Goal: Communication & Community: Answer question/provide support

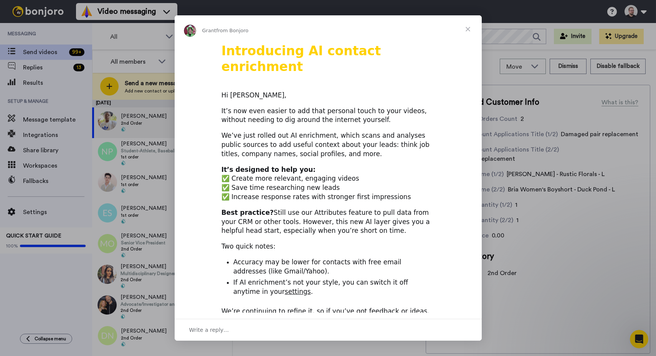
click at [40, 69] on div "Intercom messenger" at bounding box center [328, 178] width 656 height 356
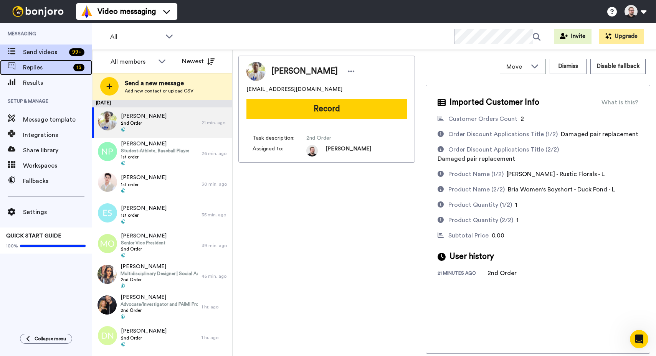
click at [39, 68] on span "Replies" at bounding box center [46, 67] width 47 height 9
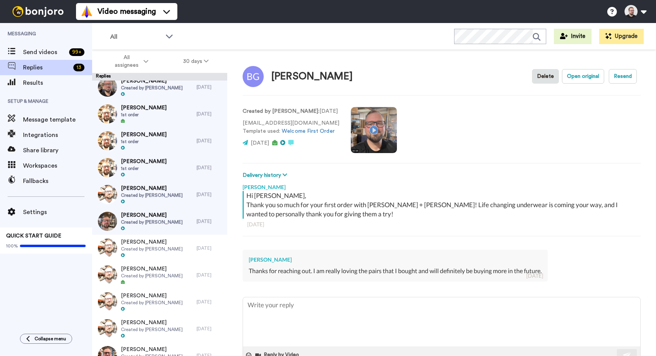
scroll to position [193, 0]
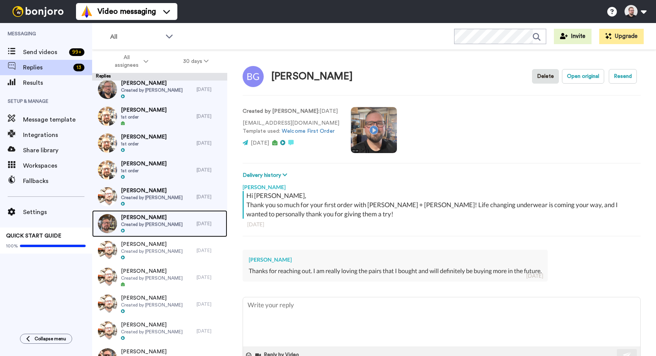
click at [149, 223] on span "Created by [PERSON_NAME]" at bounding box center [152, 224] width 62 height 6
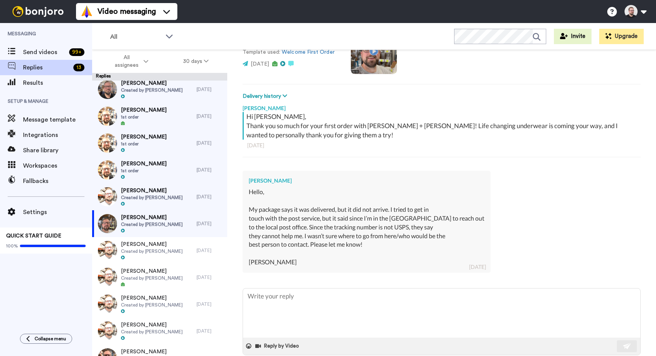
scroll to position [92, 0]
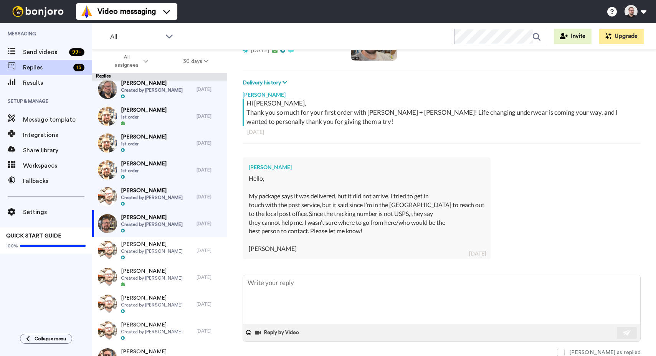
click at [280, 168] on div "[PERSON_NAME]" at bounding box center [367, 167] width 236 height 8
drag, startPoint x: 287, startPoint y: 167, endPoint x: 249, endPoint y: 167, distance: 38.0
click at [249, 167] on div "[PERSON_NAME]" at bounding box center [367, 167] width 236 height 8
copy div "[PERSON_NAME]"
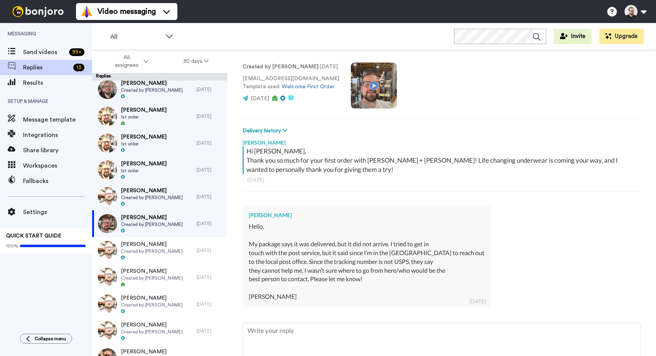
scroll to position [10, 0]
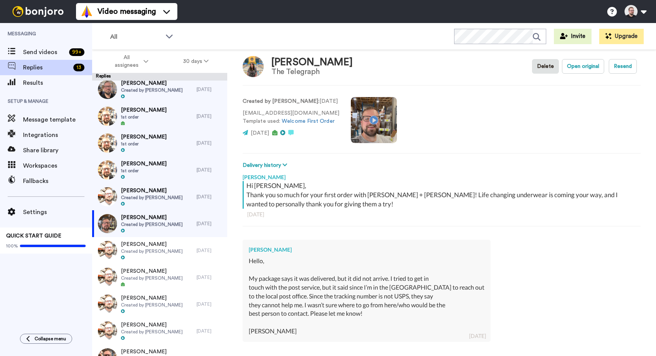
click at [370, 314] on div "Hello, My package says it was delivered, but it did not arrive. I tried to get …" at bounding box center [367, 296] width 236 height 79
click at [363, 314] on div "Hello, My package says it was delivered, but it did not arrive. I tried to get …" at bounding box center [367, 296] width 236 height 79
click at [270, 330] on div "Hello, My package says it was delivered, but it did not arrive. I tried to get …" at bounding box center [367, 296] width 236 height 79
drag, startPoint x: 268, startPoint y: 331, endPoint x: 236, endPoint y: 319, distance: 34.9
click at [236, 319] on div "[PERSON_NAME] The Telegraph Delete Open original Resend Created by [PERSON_NAME…" at bounding box center [441, 216] width 429 height 333
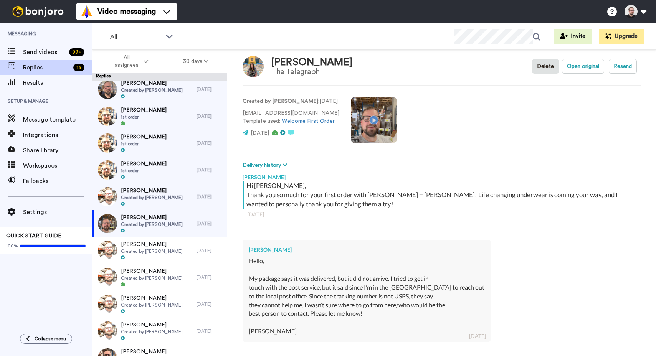
click at [248, 278] on div "[PERSON_NAME] Hello, My package says it was delivered, but it did not arrive. I…" at bounding box center [367, 291] width 248 height 102
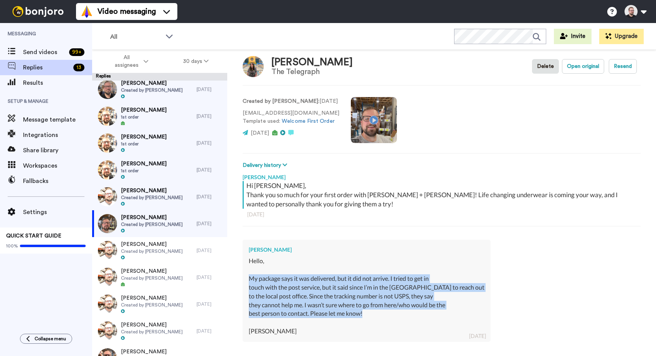
drag, startPoint x: 249, startPoint y: 277, endPoint x: 367, endPoint y: 312, distance: 122.8
click at [369, 312] on div "Hello, My package says it was delivered, but it did not arrive. I tried to get …" at bounding box center [367, 296] width 236 height 79
copy div "My package says it was delivered, but it did not arrive. I tried to get in touc…"
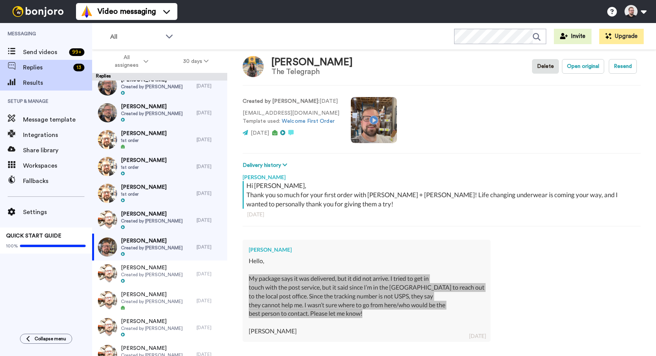
scroll to position [169, 0]
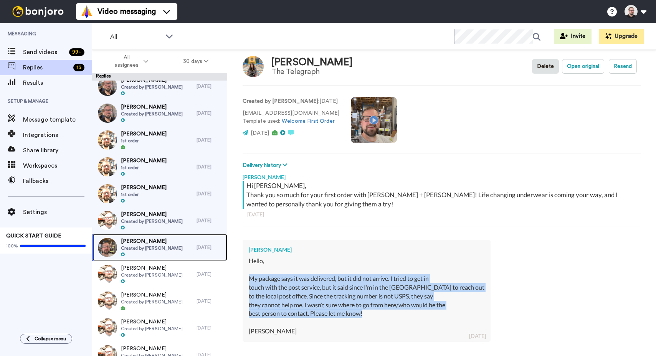
click at [159, 250] on span "Created by [PERSON_NAME]" at bounding box center [152, 248] width 62 height 6
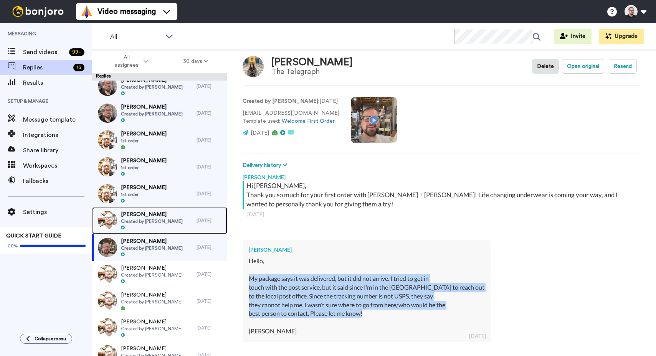
click at [148, 218] on span "[PERSON_NAME]" at bounding box center [152, 215] width 62 height 8
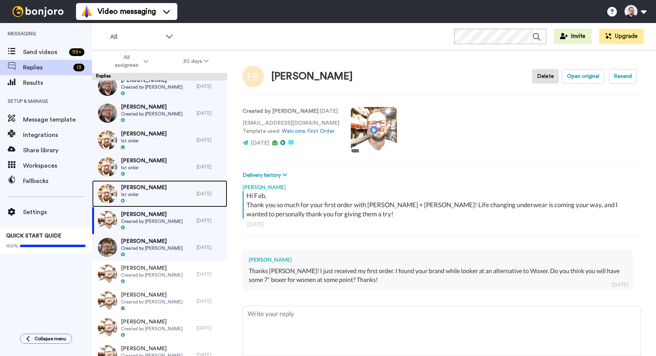
click at [173, 196] on div "[PERSON_NAME] 1st order" at bounding box center [144, 193] width 104 height 27
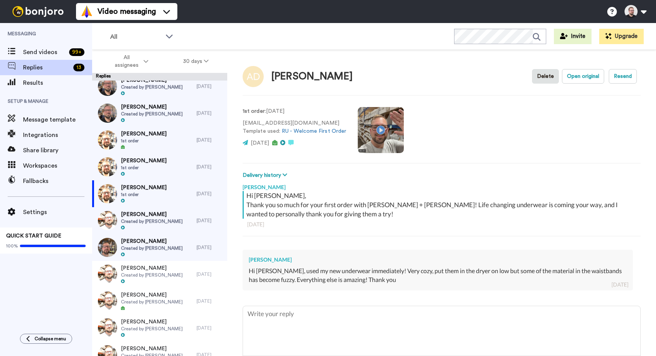
click at [403, 284] on div "[PERSON_NAME] Hi [PERSON_NAME], used my new underwear immediately! Very cozy, p…" at bounding box center [438, 270] width 390 height 41
click at [325, 317] on textarea at bounding box center [441, 330] width 397 height 49
type textarea "x"
type textarea "H"
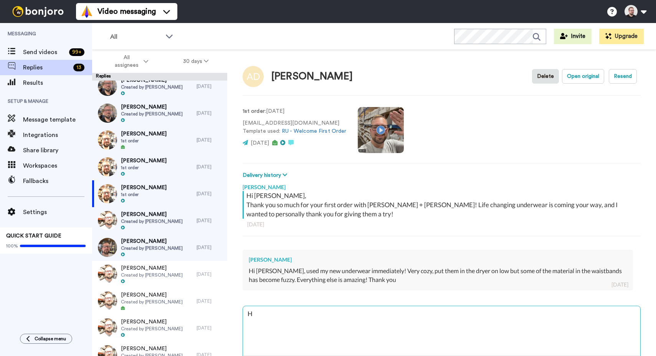
type textarea "x"
type textarea "He"
type textarea "x"
type textarea "Hey"
type textarea "x"
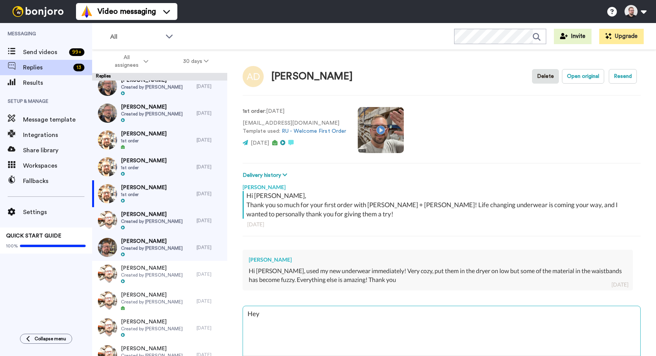
type textarea "Hey"
type textarea "x"
type textarea "Hey A"
type textarea "x"
type textarea "Hey [PERSON_NAME]"
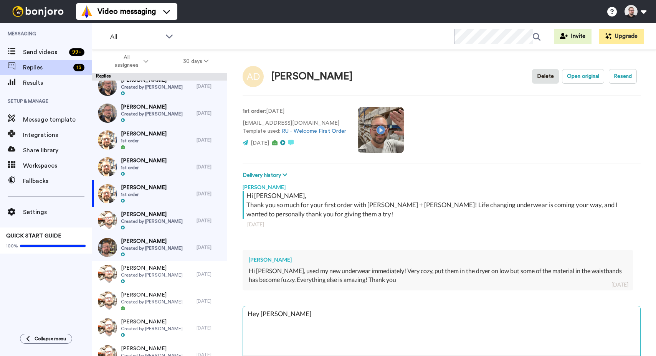
type textarea "x"
type textarea "Hey [PERSON_NAME]"
type textarea "x"
type textarea "Hey [PERSON_NAME]"
type textarea "x"
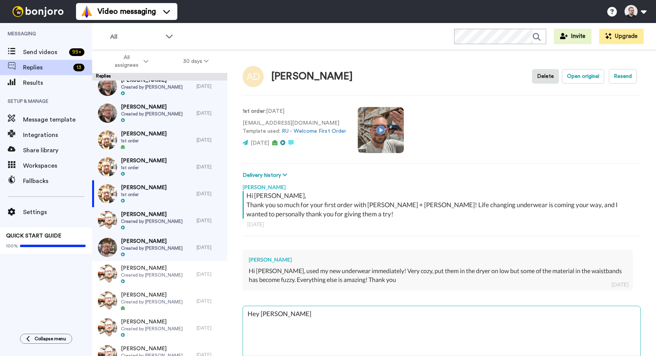
type textarea "Hey [PERSON_NAME]"
type textarea "x"
type textarea "Hey [PERSON_NAME]"
type textarea "x"
type textarea "Hey [PERSON_NAME],"
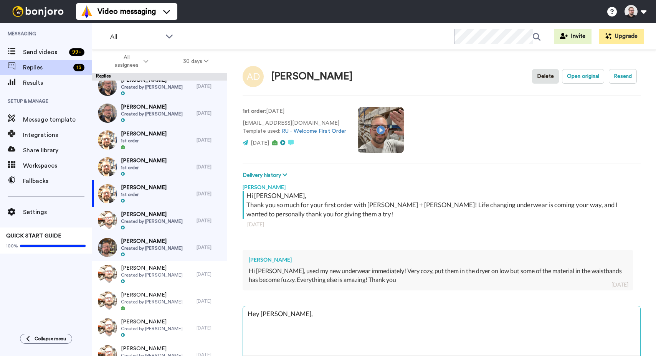
type textarea "x"
type textarea "Hey [PERSON_NAME],"
type textarea "x"
type textarea "Hey [PERSON_NAME],"
type textarea "x"
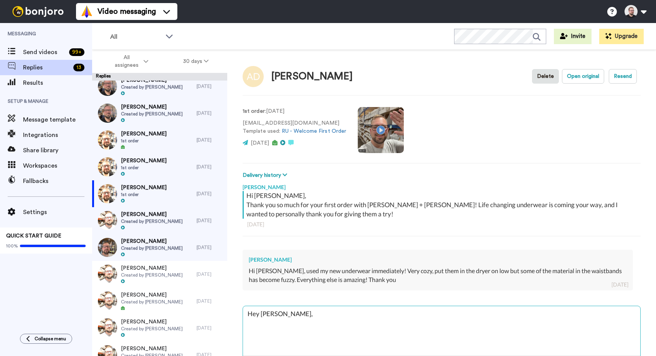
type textarea "Hey [PERSON_NAME],"
type textarea "x"
type textarea "Hey [PERSON_NAME], I"
type textarea "x"
type textarea "Hey [PERSON_NAME], I'"
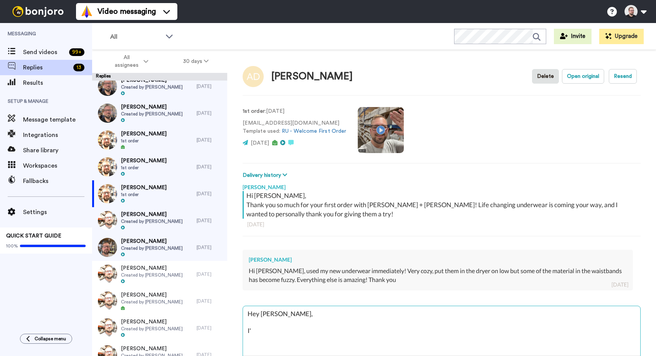
type textarea "x"
type textarea "Hey [PERSON_NAME], I'm"
type textarea "x"
type textarea "Hey [PERSON_NAME], I'm"
type textarea "x"
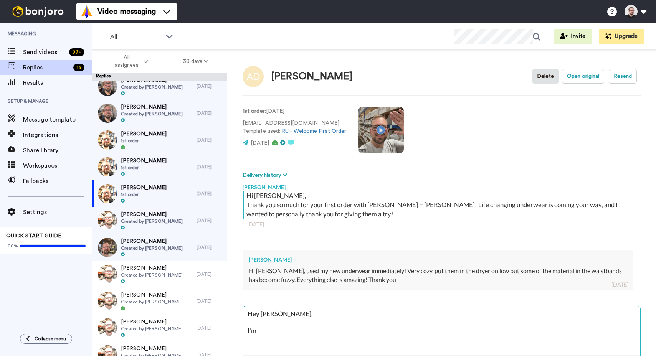
type textarea "Hey [PERSON_NAME], I'm r"
type textarea "x"
type textarea "Hey [PERSON_NAME], I'm re"
type textarea "x"
type textarea "Hey [PERSON_NAME], I'm rea"
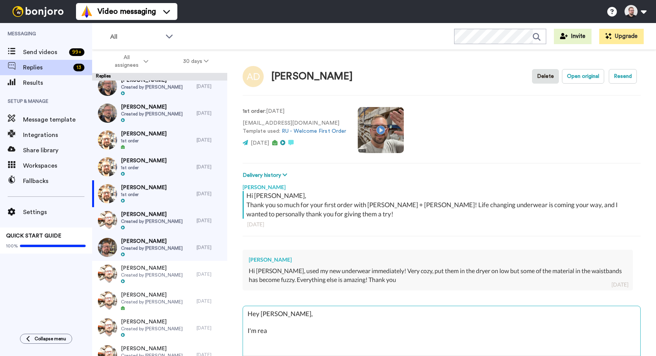
type textarea "x"
type textarea "Hey [PERSON_NAME], I'm real"
type textarea "x"
type textarea "Hey [PERSON_NAME], I'm reall"
type textarea "x"
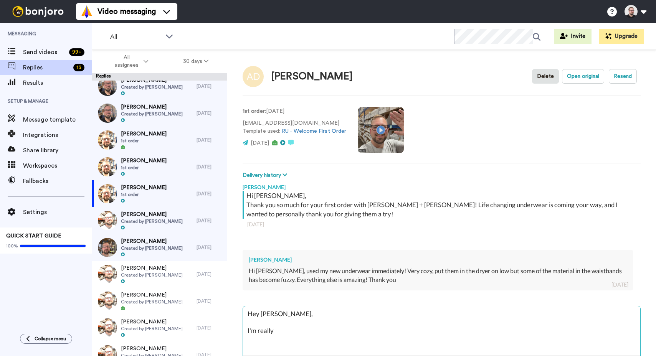
type textarea "Hey [PERSON_NAME], I'm really"
type textarea "x"
type textarea "Hey [PERSON_NAME], I'm really s"
type textarea "x"
type textarea "Hey [PERSON_NAME], I'm really so"
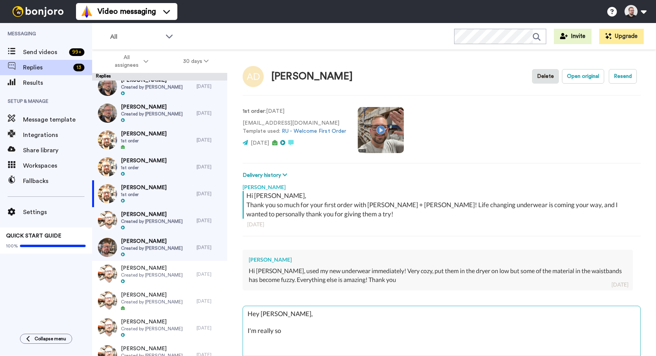
type textarea "x"
type textarea "Hey [PERSON_NAME], I'm really sor"
type textarea "x"
type textarea "Hey [PERSON_NAME], I'm really sorr"
type textarea "x"
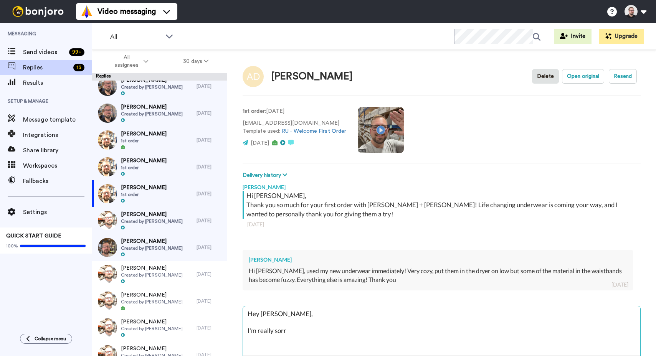
type textarea "Hey [PERSON_NAME], I'm really sorry"
type textarea "x"
type textarea "Hey [PERSON_NAME], I'm really sorry"
type textarea "x"
type textarea "Hey [PERSON_NAME], I'm really sorry f"
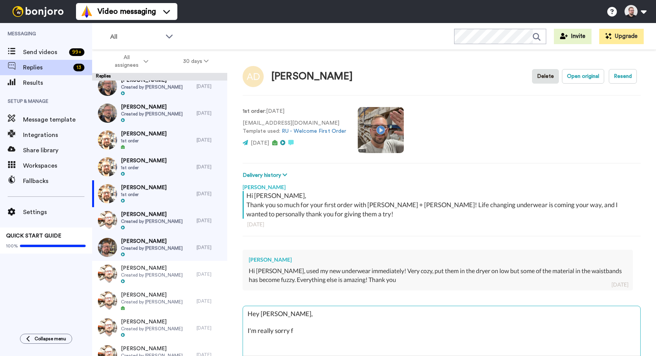
type textarea "x"
type textarea "Hey [PERSON_NAME], I'm really sorry fo"
type textarea "x"
type textarea "Hey [PERSON_NAME], I'm really sorry for"
type textarea "x"
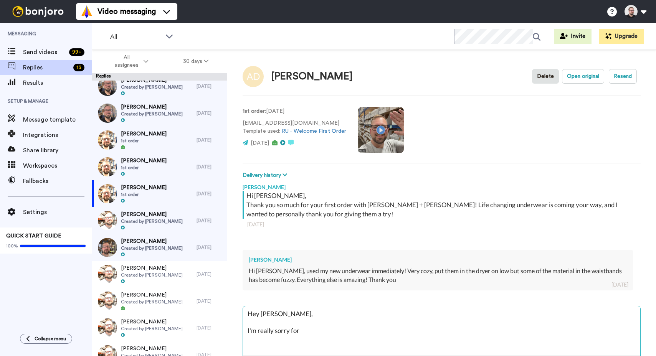
type textarea "Hey [PERSON_NAME], I'm really sorry for"
type textarea "x"
type textarea "Hey [PERSON_NAME], I'm really sorry for t"
type textarea "x"
type textarea "Hey [PERSON_NAME], I'm really sorry for th"
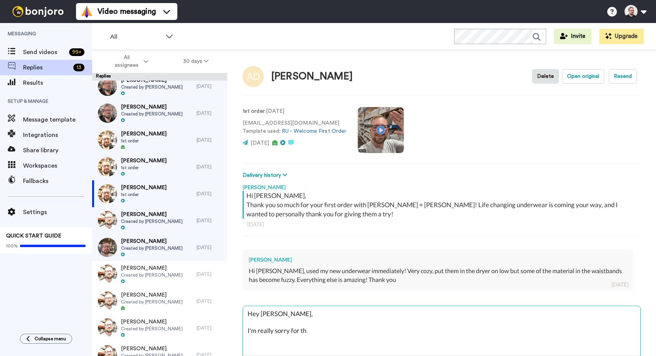
type textarea "x"
type textarea "Hey [PERSON_NAME], I'm really sorry for the"
type textarea "x"
type textarea "Hey [PERSON_NAME], I'm really sorry for the d"
type textarea "x"
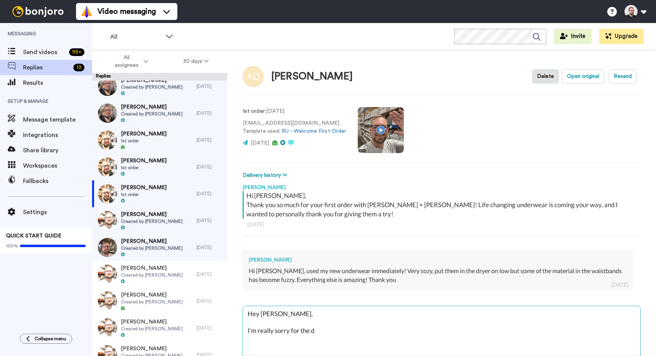
type textarea "Hey [PERSON_NAME], I'm really sorry for the de"
type textarea "x"
type textarea "Hey [PERSON_NAME], I'm really sorry for the del"
type textarea "x"
type textarea "Hey [PERSON_NAME], I'm really sorry for the dela"
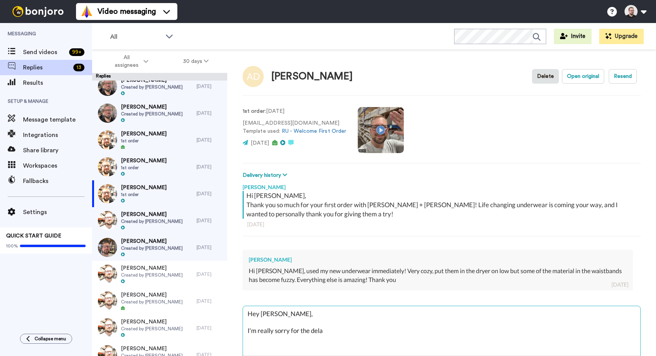
type textarea "x"
type textarea "Hey [PERSON_NAME], I'm really sorry for the delay"
type textarea "x"
type textarea "Hey [PERSON_NAME], I'm really sorry for the delay"
type textarea "x"
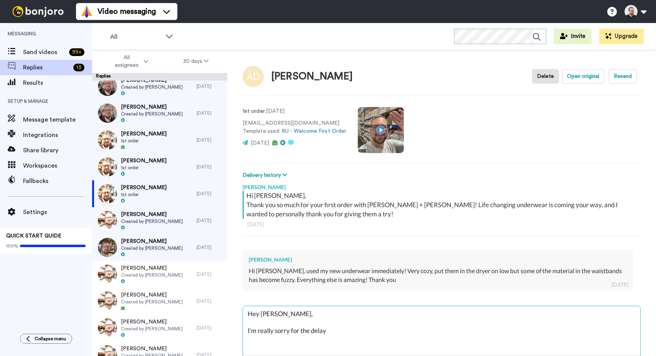
type textarea "Hey [PERSON_NAME], I'm really sorry for the delay i"
type textarea "x"
type textarea "Hey [PERSON_NAME], I'm really sorry for the delay in"
type textarea "x"
type textarea "Hey [PERSON_NAME], I'm really sorry for the delay in"
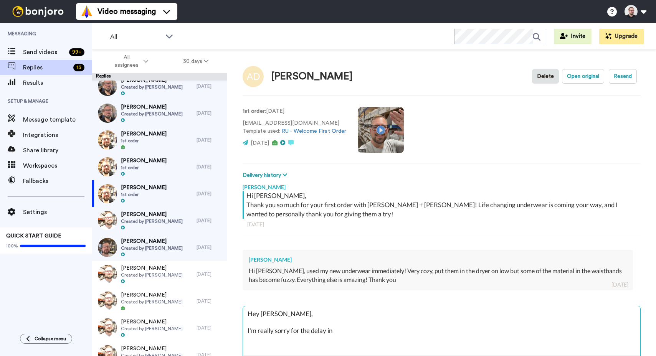
type textarea "x"
type textarea "Hey [PERSON_NAME], I'm really sorry for the delay in g"
type textarea "x"
type textarea "Hey [PERSON_NAME], I'm really sorry for the delay in ge"
type textarea "x"
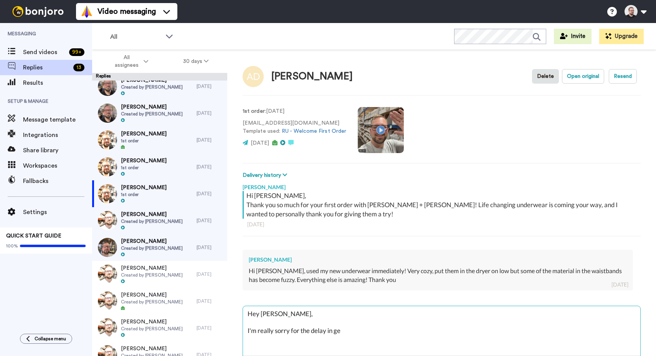
type textarea "Hey [PERSON_NAME], I'm really sorry for the delay in get"
type textarea "x"
type textarea "Hey [PERSON_NAME], I'm really sorry for the delay in gett"
type textarea "x"
type textarea "Hey [PERSON_NAME], I'm really sorry for the delay in getti"
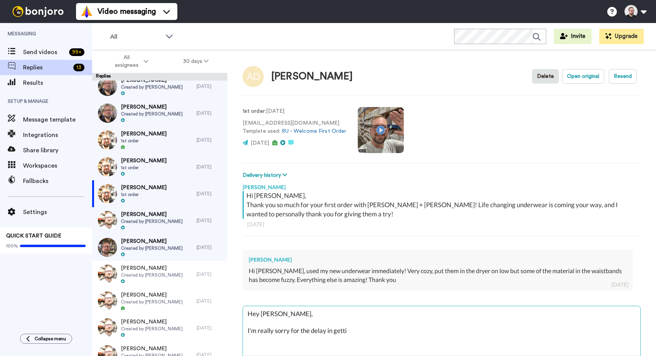
type textarea "x"
type textarea "Hey [PERSON_NAME], I'm really sorry for the delay in gettin"
type textarea "x"
type textarea "Hey [PERSON_NAME], I'm really sorry for the delay in getting"
type textarea "x"
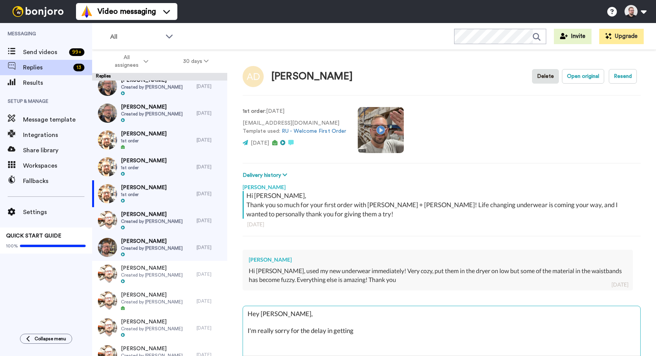
type textarea "Hey [PERSON_NAME], I'm really sorry for the delay in getting"
type textarea "x"
type textarea "Hey [PERSON_NAME], I'm really sorry for the delay in getting ba"
type textarea "x"
type textarea "Hey [PERSON_NAME], I'm really sorry for the delay in getting bac"
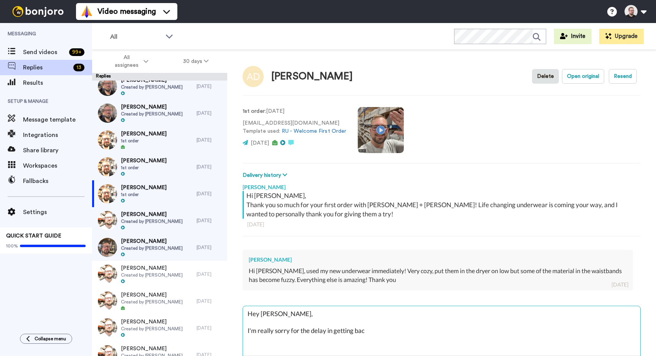
type textarea "x"
type textarea "Hey [PERSON_NAME], I'm really sorry for the delay in getting back"
type textarea "x"
type textarea "Hey [PERSON_NAME], I'm really sorry for the delay in getting back t"
type textarea "x"
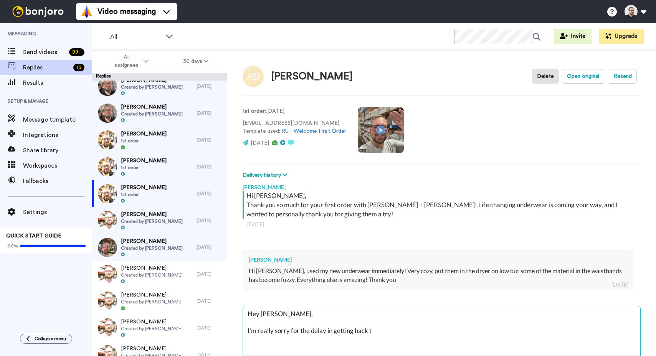
type textarea "Hey [PERSON_NAME], I'm really sorry for the delay in getting back to"
type textarea "x"
type textarea "Hey [PERSON_NAME], I'm really sorry for the delay in getting back to"
type textarea "x"
type textarea "Hey [PERSON_NAME], I'm really sorry for the delay in getting back to y"
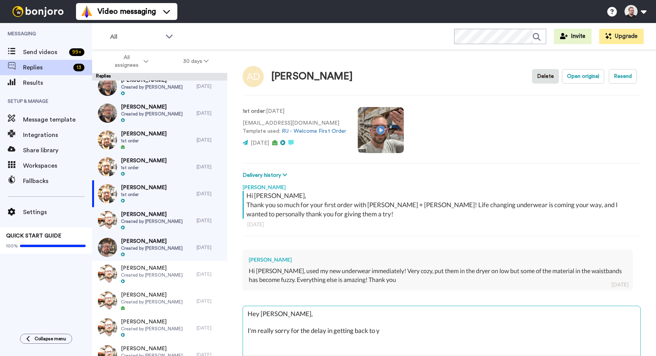
type textarea "x"
type textarea "Hey [PERSON_NAME], I'm really sorry for the delay in getting back to yo"
type textarea "x"
type textarea "Hey [PERSON_NAME], I'm really sorry for the delay in getting back to you"
type textarea "x"
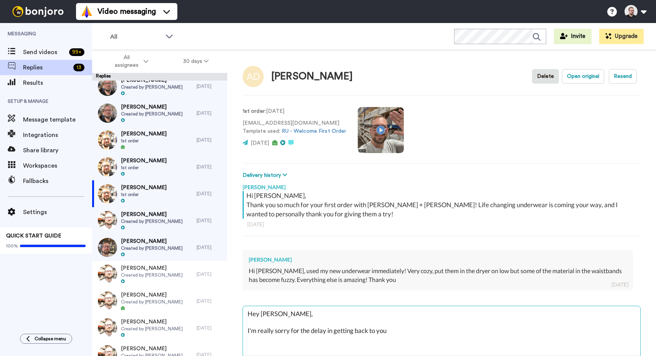
type textarea "Hey [PERSON_NAME], I'm really sorry for the delay in getting back to you,"
type textarea "x"
type textarea "Hey [PERSON_NAME], I'm really sorry for the delay in getting back to you,"
type textarea "x"
type textarea "Hey [PERSON_NAME], I'm really sorry for the delay in getting back to you, w"
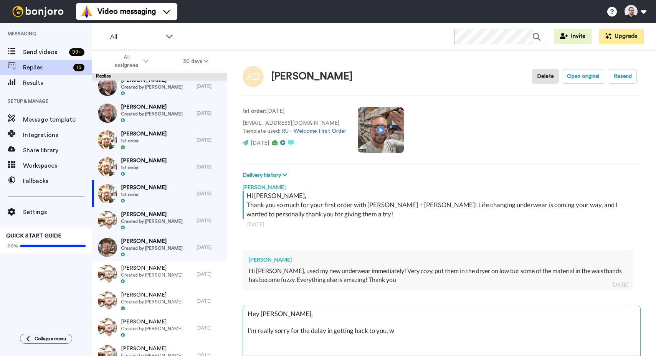
type textarea "x"
type textarea "Hey [PERSON_NAME], I'm really sorry for the delay in getting back to you, we"
type textarea "x"
type textarea "Hey [PERSON_NAME], I'm really sorry for the delay in getting back to you, we'"
type textarea "x"
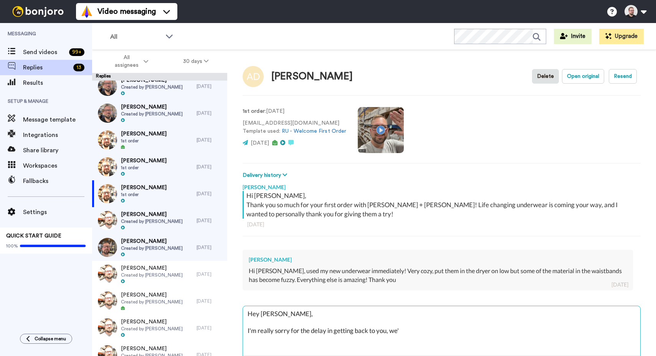
type textarea "Hey [PERSON_NAME], I'm really sorry for the delay in getting back to you, we'v"
type textarea "x"
type textarea "Hey [PERSON_NAME], I'm really sorry for the delay in getting back to you, we've"
type textarea "x"
type textarea "Hey [PERSON_NAME], I'm really sorry for the delay in getting back to you, we've"
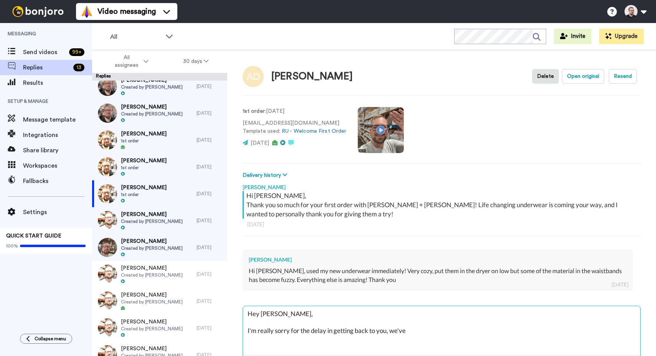
type textarea "x"
type textarea "Hey [PERSON_NAME], I'm really sorry for the delay in getting back to you, we've…"
type textarea "x"
type textarea "Hey [PERSON_NAME], I'm really sorry for the delay in getting back to you, we've…"
type textarea "x"
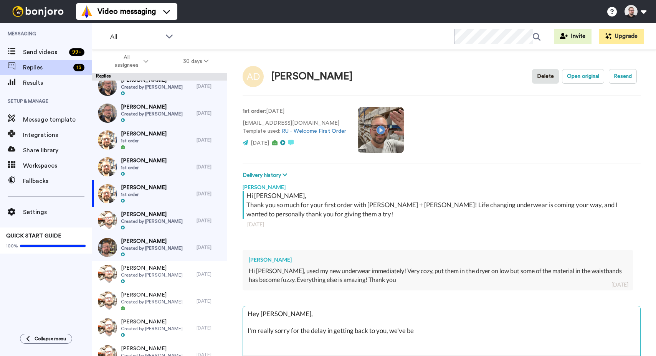
type textarea "Hey [PERSON_NAME], I'm really sorry for the delay in getting back to you, we've…"
type textarea "x"
type textarea "Hey [PERSON_NAME], I'm really sorry for the delay in getting back to you, we've…"
type textarea "x"
type textarea "Hey [PERSON_NAME], I'm really sorry for the delay in getting back to you, we've…"
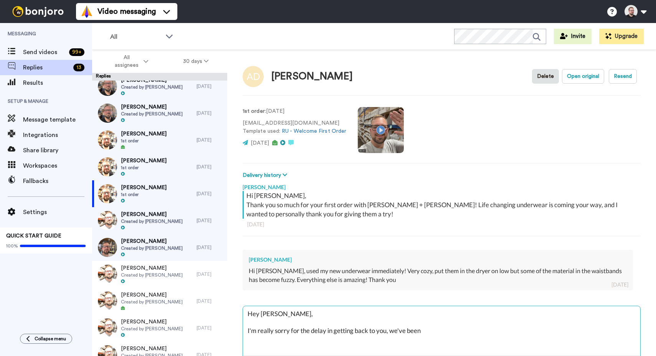
type textarea "x"
type textarea "Hey [PERSON_NAME], I'm really sorry for the delay in getting back to you, we've…"
type textarea "x"
type textarea "Hey [PERSON_NAME], I'm really sorry for the delay in getting back to you, we've…"
type textarea "x"
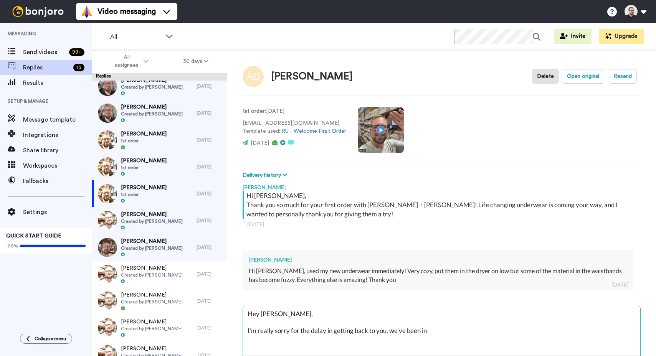
type textarea "Hey [PERSON_NAME], I'm really sorry for the delay in getting back to you, we've…"
type textarea "x"
type textarea "Hey [PERSON_NAME], I'm really sorry for the delay in getting back to you, we've…"
type textarea "x"
type textarea "Hey [PERSON_NAME], I'm really sorry for the delay in getting back to you, we've…"
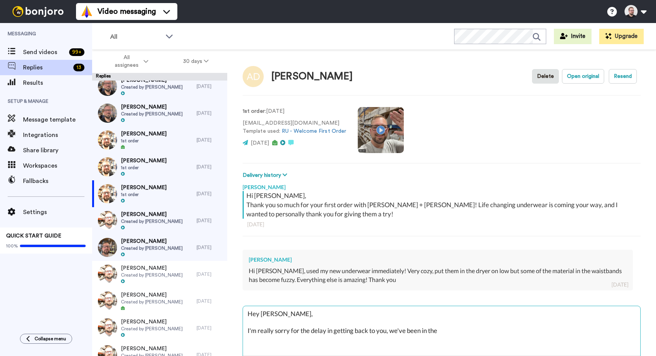
type textarea "x"
type textarea "Hey [PERSON_NAME], I'm really sorry for the delay in getting back to you, we've…"
type textarea "x"
type textarea "Hey [PERSON_NAME], I'm really sorry for the delay in getting back to you, we've…"
type textarea "x"
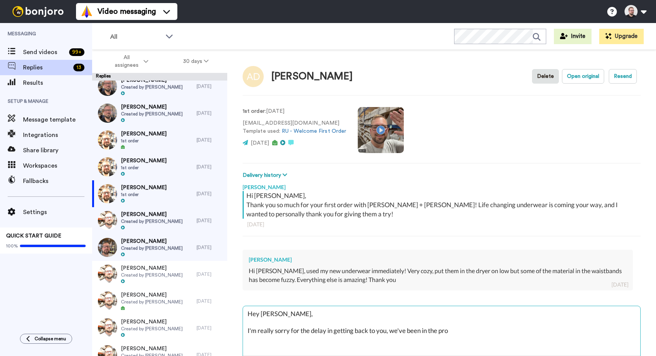
type textarea "Hey [PERSON_NAME], I'm really sorry for the delay in getting back to you, we've…"
type textarea "x"
type textarea "Hey [PERSON_NAME], I'm really sorry for the delay in getting back to you, we've…"
type textarea "x"
type textarea "Hey [PERSON_NAME], I'm really sorry for the delay in getting back to you, we've…"
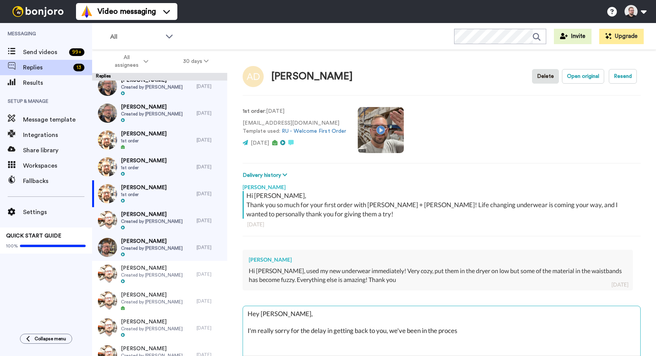
type textarea "x"
type textarea "Hey [PERSON_NAME], I'm really sorry for the delay in getting back to you, we've…"
type textarea "x"
type textarea "Hey [PERSON_NAME], I'm really sorry for the delay in getting back to you, we've…"
type textarea "x"
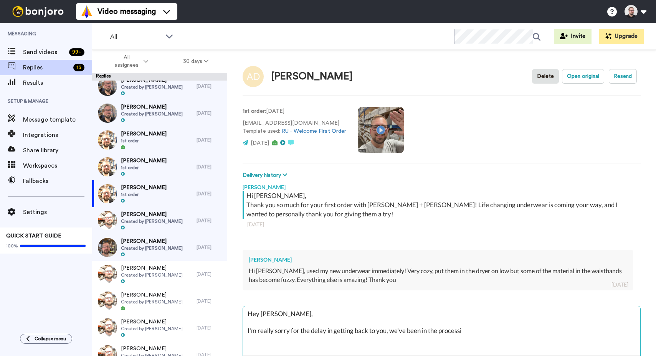
type textarea "Hey [PERSON_NAME], I'm really sorry for the delay in getting back to you, we've…"
type textarea "x"
type textarea "Hey [PERSON_NAME], I'm really sorry for the delay in getting back to you, we've…"
type textarea "x"
type textarea "Hey [PERSON_NAME], I'm really sorry for the delay in getting back to you, we've…"
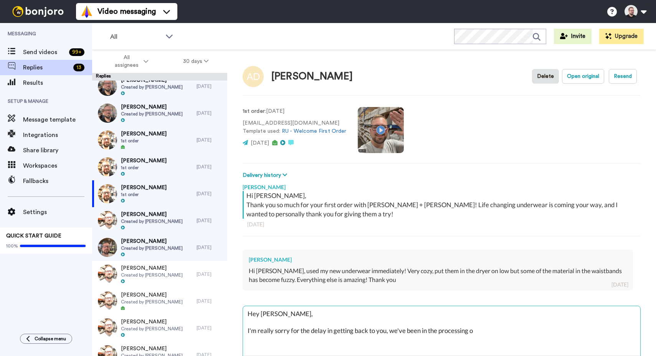
type textarea "x"
type textarea "Hey [PERSON_NAME], I'm really sorry for the delay in getting back to you, we've…"
type textarea "x"
type textarea "Hey [PERSON_NAME], I'm really sorry for the delay in getting back to you, we've…"
type textarea "x"
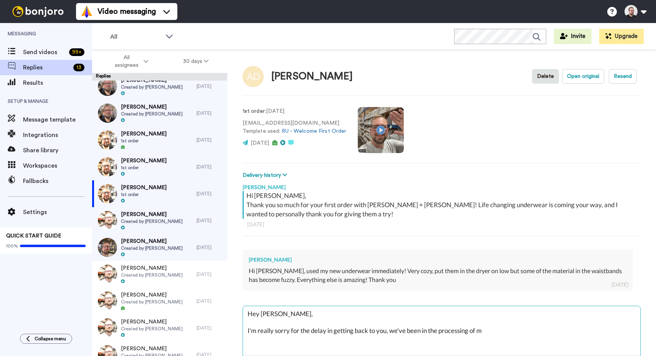
type textarea "Hey [PERSON_NAME], I'm really sorry for the delay in getting back to you, we've…"
type textarea "x"
type textarea "Hey [PERSON_NAME], I'm really sorry for the delay in getting back to you, we've…"
type textarea "x"
type textarea "Hey [PERSON_NAME], I'm really sorry for the delay in getting back to you, we've…"
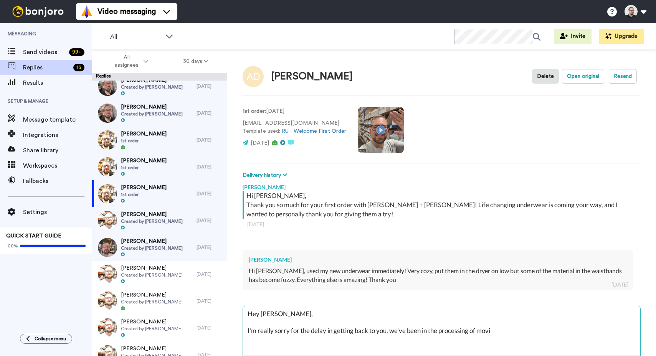
type textarea "x"
type textarea "Hey [PERSON_NAME], I'm really sorry for the delay in getting back to you, we've…"
type textarea "x"
type textarea "Hey [PERSON_NAME], I'm really sorry for the delay in getting back to you, we've…"
type textarea "x"
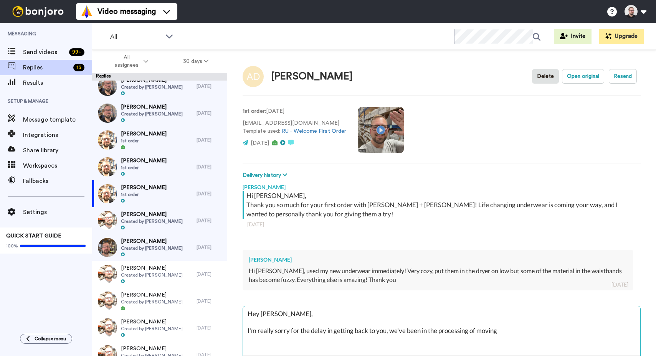
type textarea "Hey [PERSON_NAME], I'm really sorry for the delay in getting back to you, we've…"
type textarea "x"
type textarea "Hey [PERSON_NAME], I'm really sorry for the delay in getting back to you, we've…"
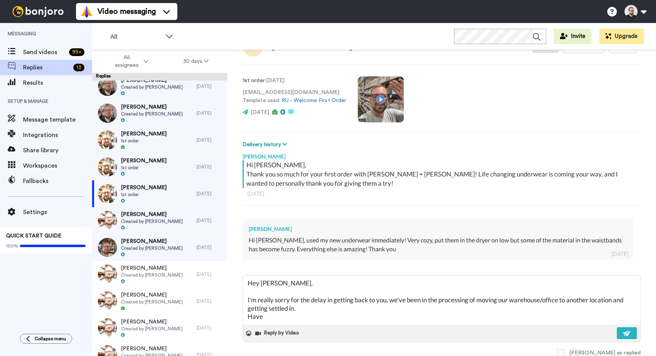
scroll to position [31, 0]
drag, startPoint x: 298, startPoint y: 316, endPoint x: 251, endPoint y: 316, distance: 47.2
click at [251, 316] on textarea "Hey [PERSON_NAME], I'm really sorry for the delay in getting back to you, we've…" at bounding box center [441, 299] width 397 height 49
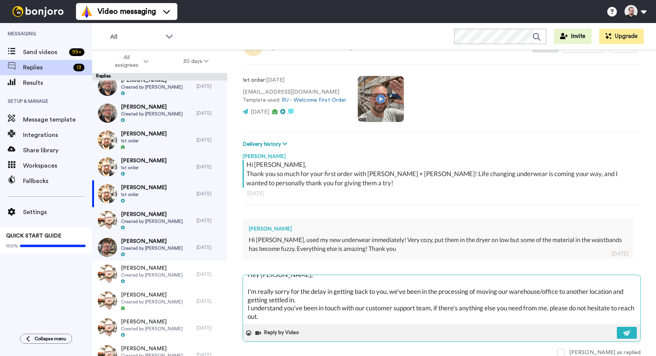
scroll to position [21, 0]
paste textarea "I hope you have a great rest of your week!"
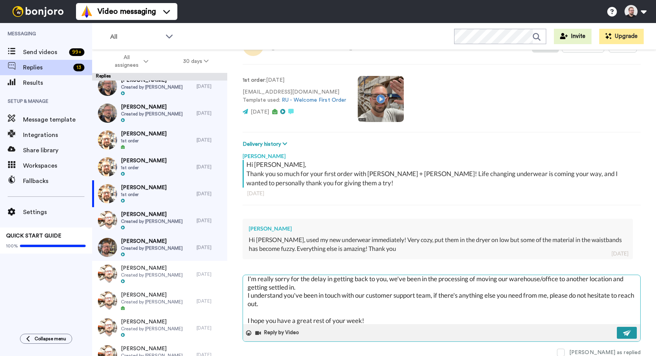
click at [623, 334] on img at bounding box center [627, 333] width 8 height 6
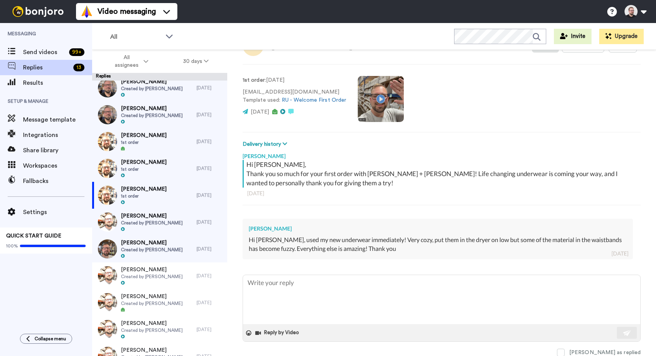
scroll to position [167, 0]
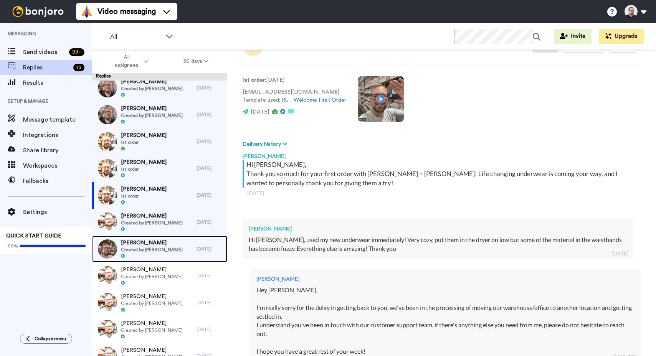
click at [150, 249] on span "Created by [PERSON_NAME]" at bounding box center [152, 250] width 62 height 6
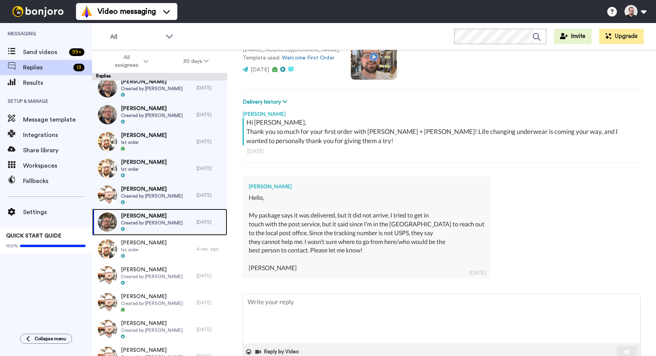
scroll to position [90, 0]
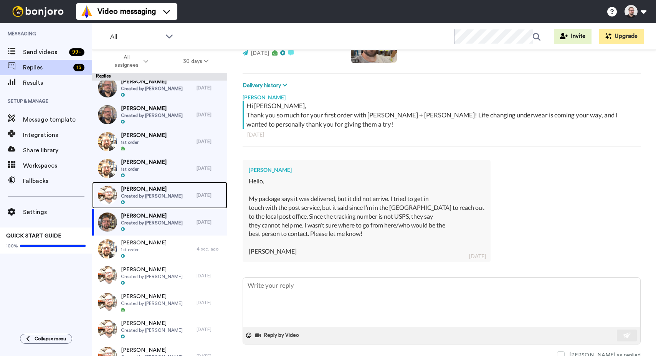
click at [162, 195] on span "Created by [PERSON_NAME]" at bounding box center [152, 196] width 62 height 6
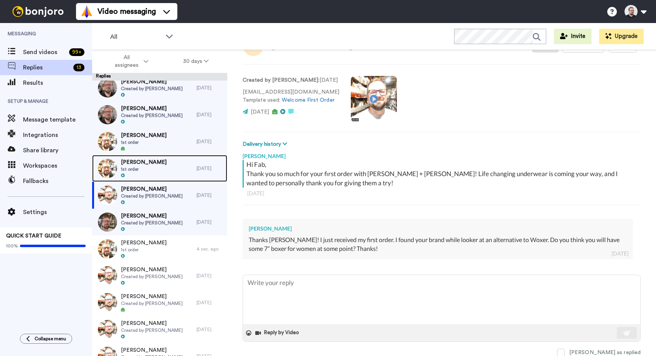
click at [165, 167] on div "[PERSON_NAME] 1st order" at bounding box center [144, 168] width 104 height 27
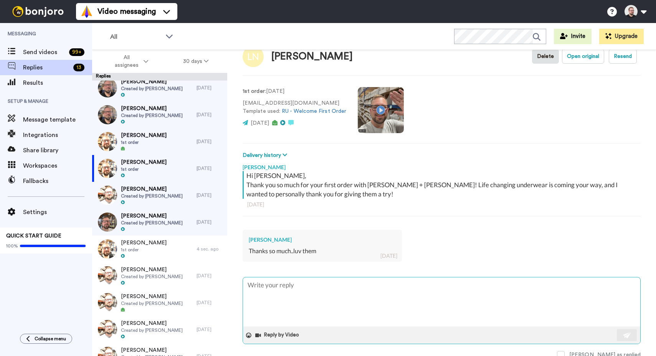
scroll to position [23, 0]
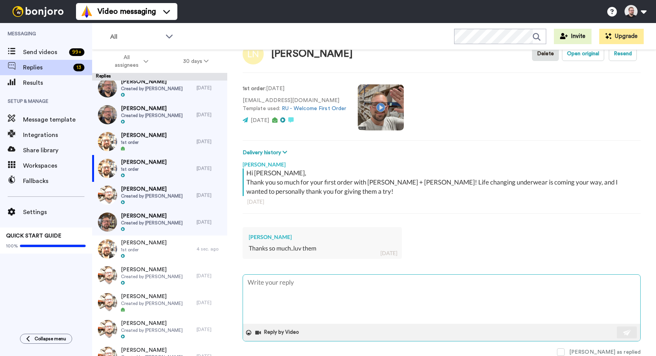
click at [368, 281] on textarea at bounding box center [441, 299] width 397 height 49
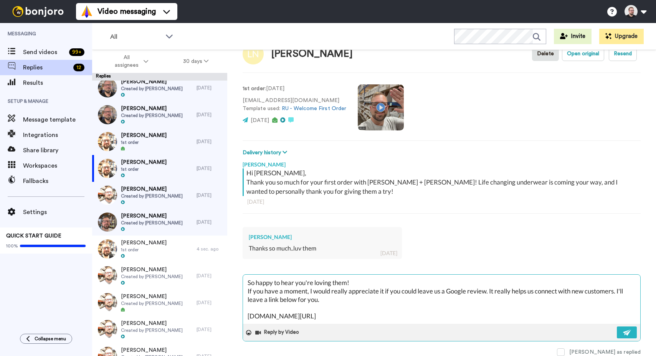
scroll to position [29, 0]
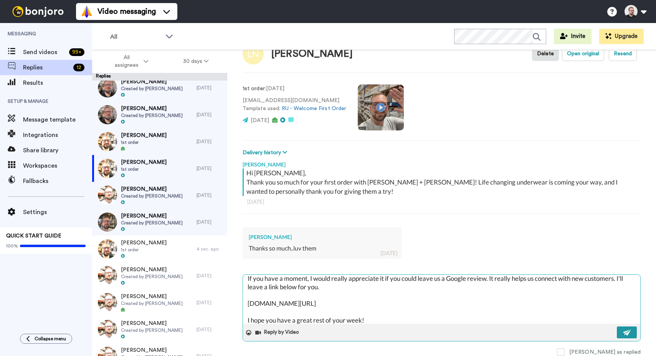
click at [625, 332] on button at bounding box center [627, 333] width 20 height 12
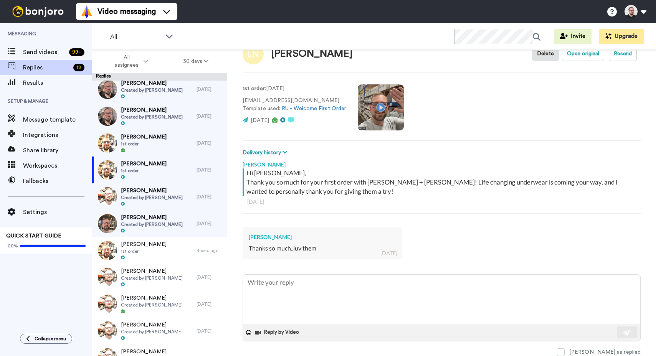
scroll to position [166, 0]
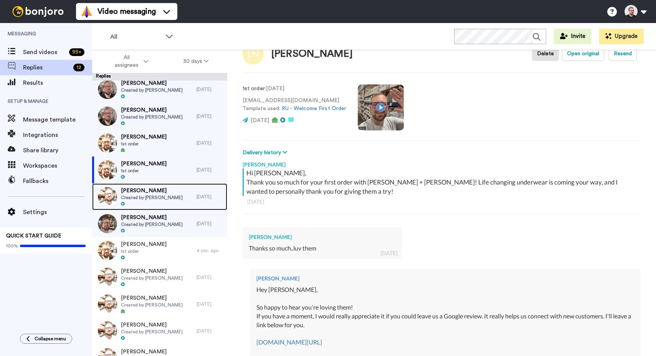
click at [149, 194] on span "[PERSON_NAME]" at bounding box center [152, 191] width 62 height 8
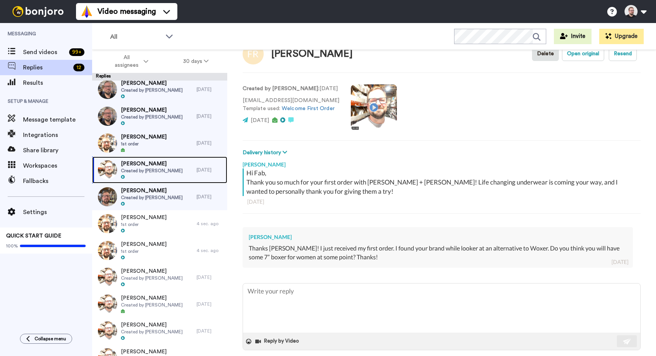
click at [150, 166] on span "[PERSON_NAME]" at bounding box center [152, 164] width 62 height 8
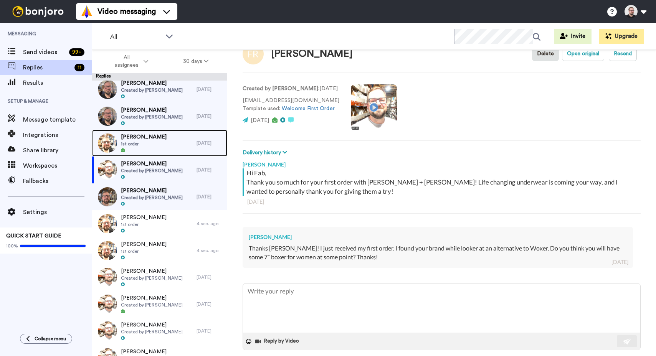
click at [150, 147] on span "1st order" at bounding box center [144, 144] width 46 height 6
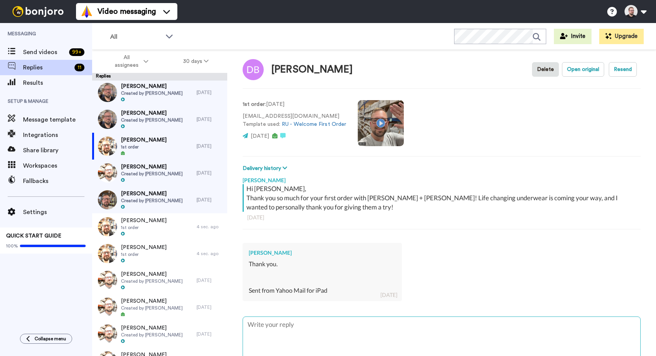
scroll to position [12, 0]
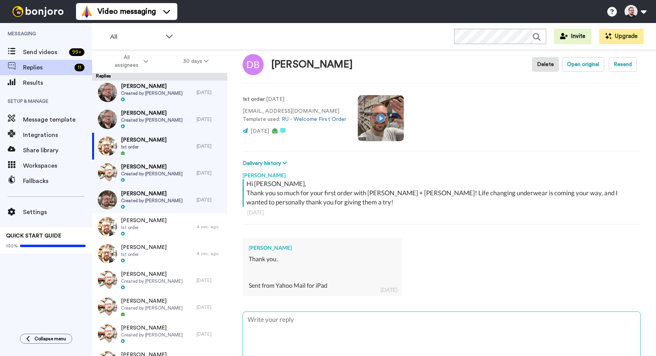
click at [308, 320] on textarea at bounding box center [441, 336] width 397 height 49
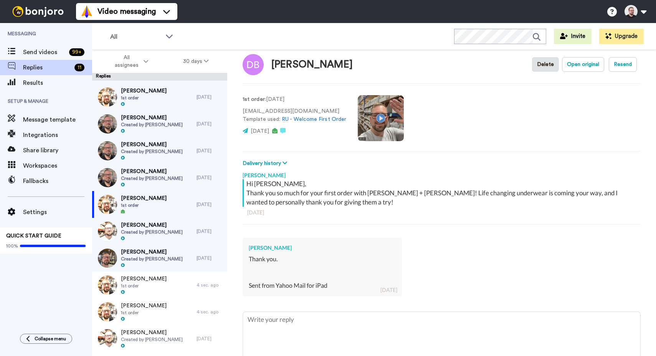
scroll to position [104, 0]
click at [157, 175] on span "[PERSON_NAME]" at bounding box center [152, 172] width 62 height 8
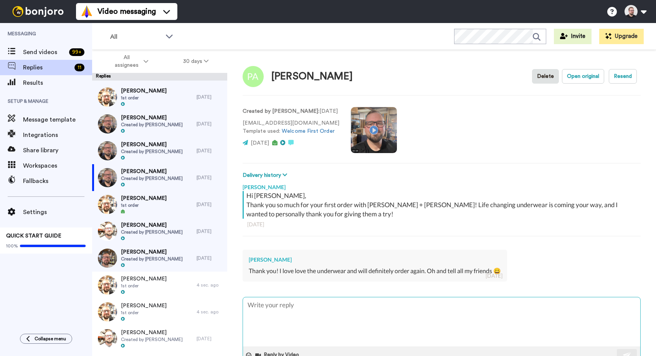
click at [378, 307] on textarea at bounding box center [441, 321] width 397 height 49
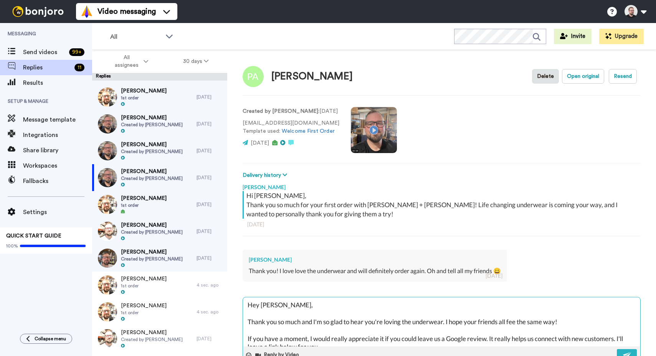
click at [570, 321] on textarea "Hey [PERSON_NAME], Thank you so much and I'm so glad to hear you're loving the …" at bounding box center [441, 321] width 397 height 49
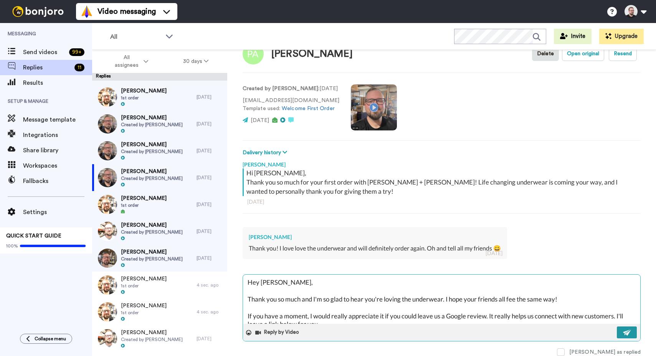
click at [623, 334] on img at bounding box center [627, 333] width 8 height 6
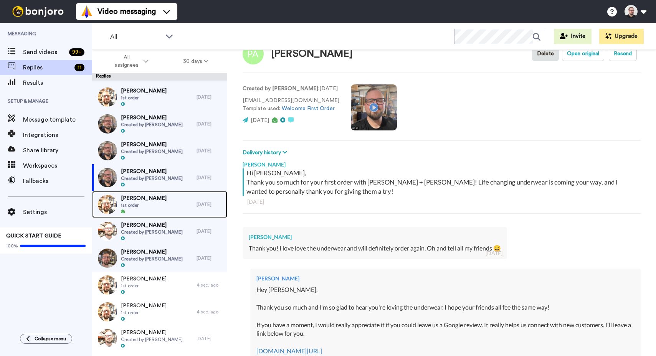
click at [158, 202] on div "[PERSON_NAME] 1st order" at bounding box center [144, 204] width 104 height 27
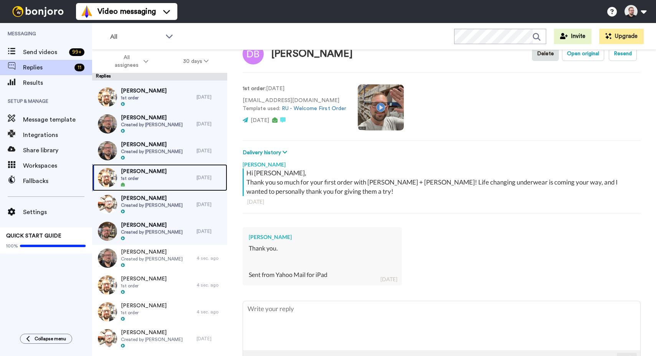
click at [162, 172] on div "[PERSON_NAME] 1st order" at bounding box center [144, 177] width 104 height 27
click at [136, 176] on span "1st order" at bounding box center [144, 178] width 46 height 6
click at [150, 142] on span "[PERSON_NAME]" at bounding box center [152, 145] width 62 height 8
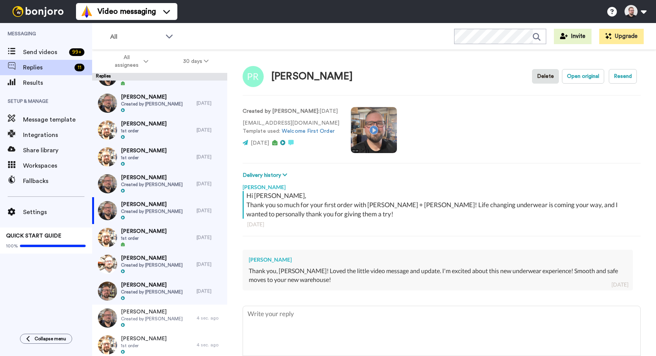
scroll to position [44, 0]
click at [330, 311] on textarea at bounding box center [441, 330] width 397 height 49
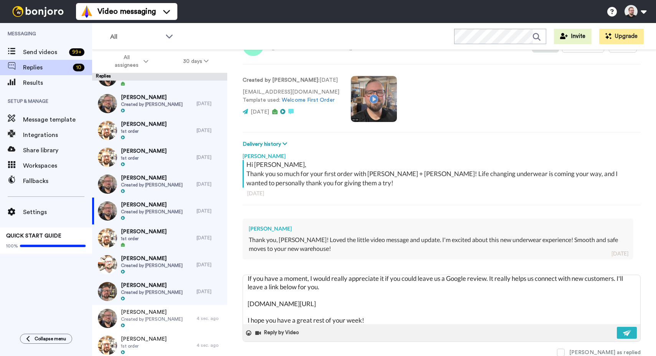
scroll to position [31, 0]
click at [623, 333] on img at bounding box center [627, 333] width 8 height 6
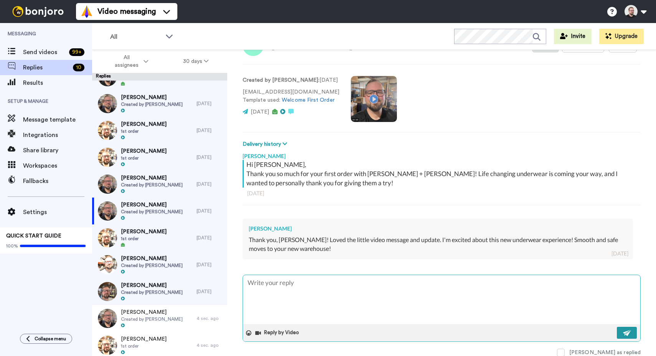
scroll to position [0, 0]
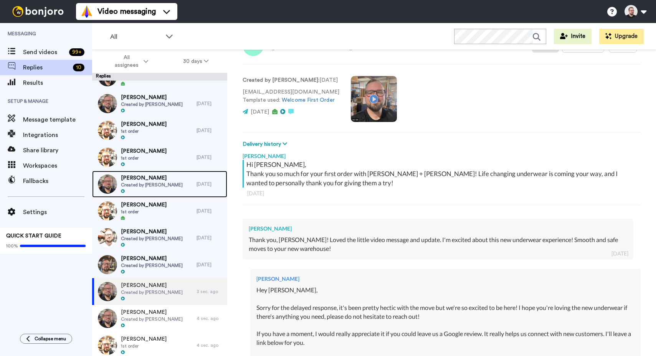
click at [139, 177] on span "[PERSON_NAME]" at bounding box center [152, 178] width 62 height 8
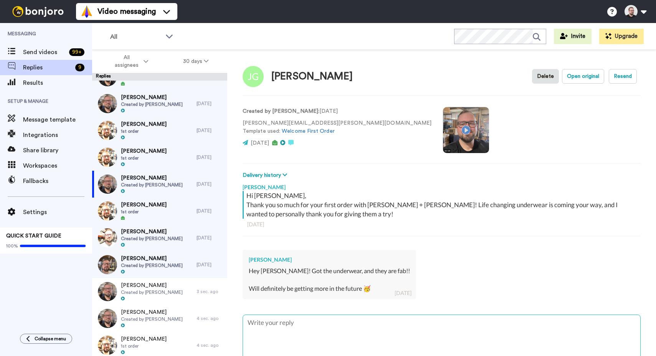
click at [334, 322] on textarea at bounding box center [441, 339] width 397 height 49
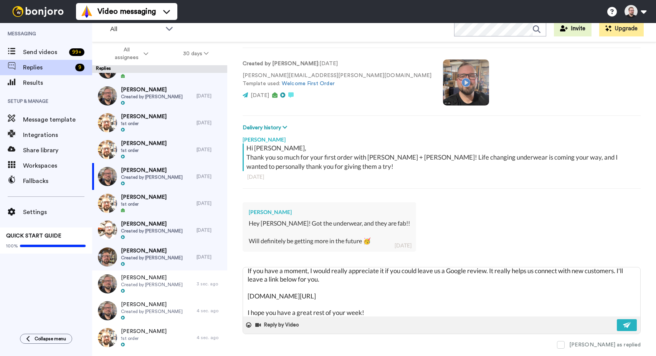
scroll to position [40, 0]
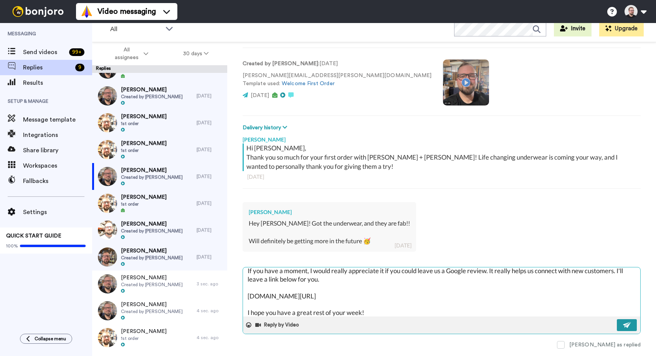
click at [623, 326] on img at bounding box center [627, 325] width 8 height 6
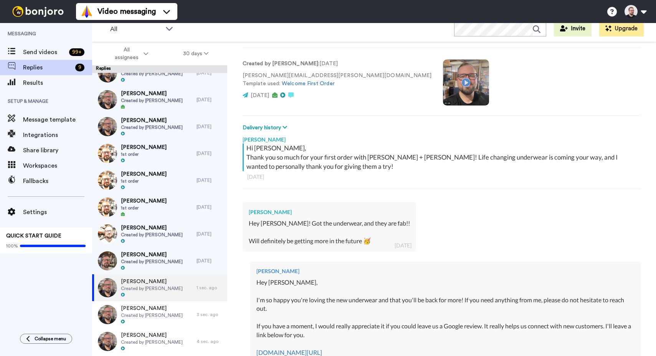
scroll to position [0, 0]
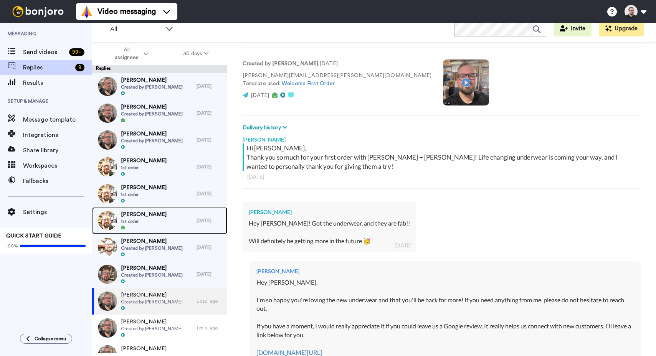
click at [149, 220] on span "1st order" at bounding box center [144, 221] width 46 height 6
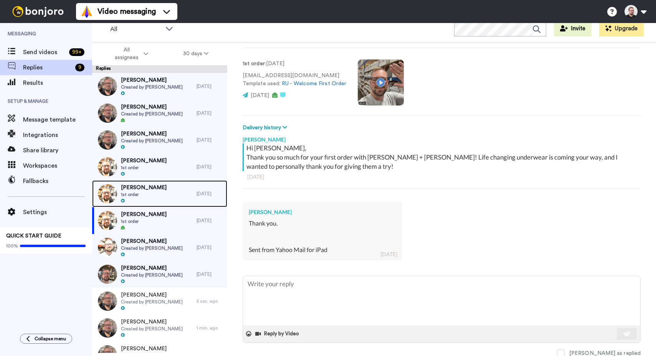
click at [152, 197] on span "1st order" at bounding box center [144, 195] width 46 height 6
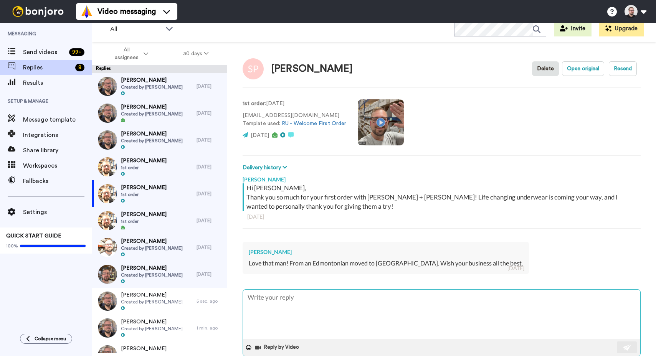
click at [332, 300] on textarea at bounding box center [441, 314] width 397 height 49
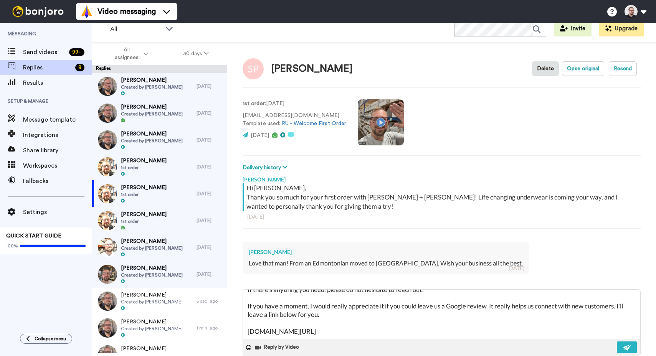
scroll to position [54, 0]
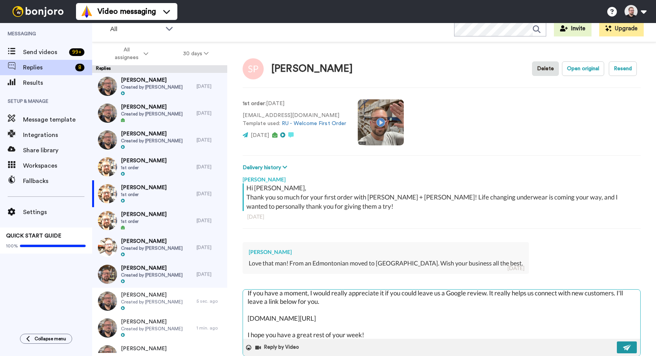
click at [624, 350] on img at bounding box center [627, 348] width 8 height 6
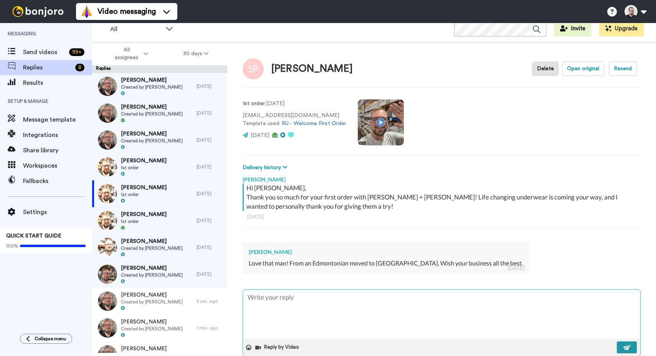
scroll to position [0, 0]
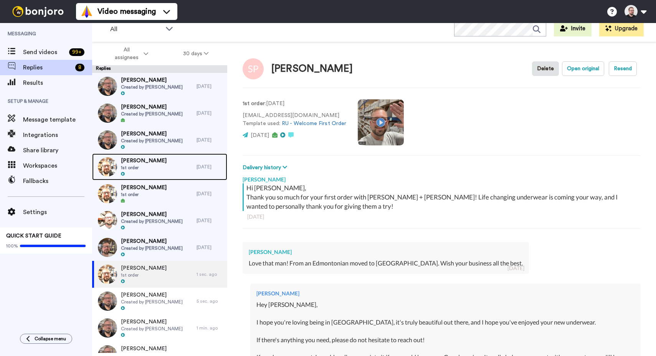
click at [147, 170] on span "1st order" at bounding box center [144, 168] width 46 height 6
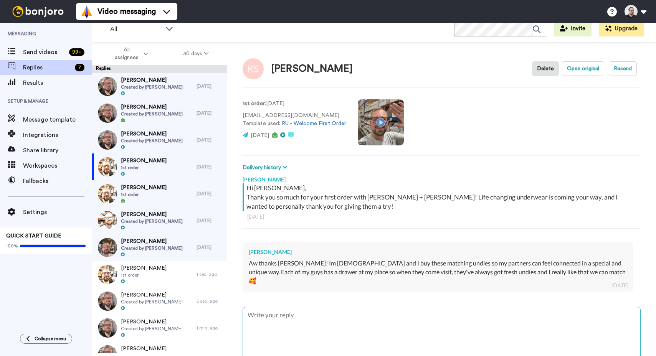
click at [393, 307] on textarea at bounding box center [441, 331] width 397 height 49
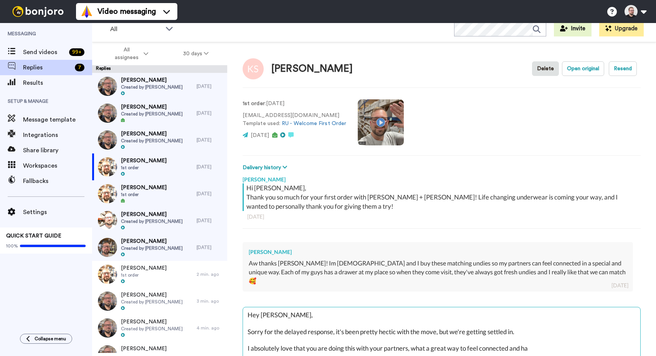
drag, startPoint x: 533, startPoint y: 338, endPoint x: 412, endPoint y: 340, distance: 120.5
click at [412, 340] on textarea "Hey [PERSON_NAME], Sorry for the delayed response, it's been pretty hectic with…" at bounding box center [441, 331] width 397 height 49
click at [584, 332] on textarea "Hey [PERSON_NAME], Sorry for the delayed response, it's been pretty hectic with…" at bounding box center [441, 331] width 397 height 49
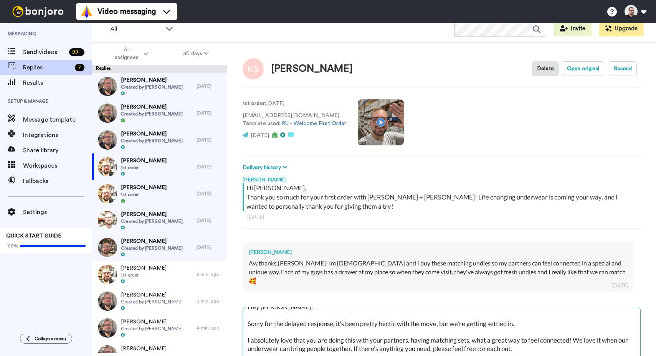
scroll to position [21, 0]
paste textarea "If you have a moment, I would really appreciate it if you could leave us a Goog…"
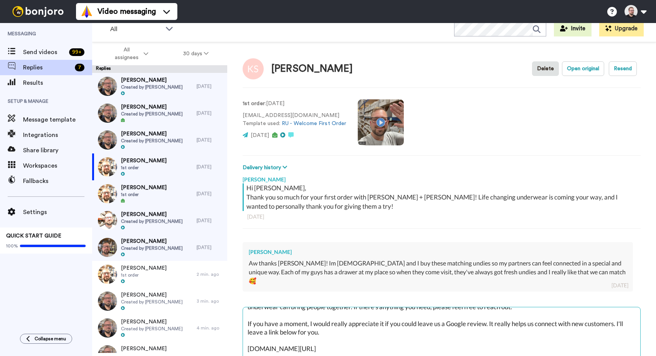
scroll to position [63, 0]
paste textarea "I hope you have a great rest of your week!"
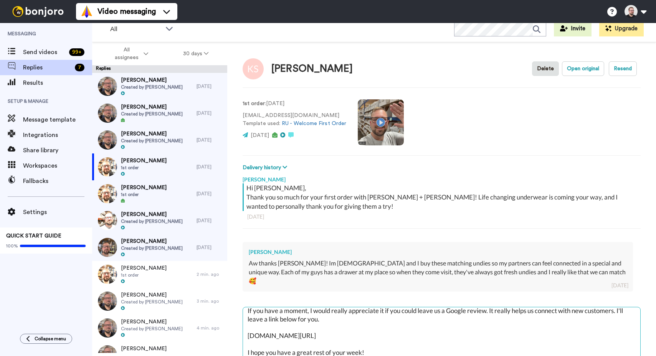
scroll to position [75, 0]
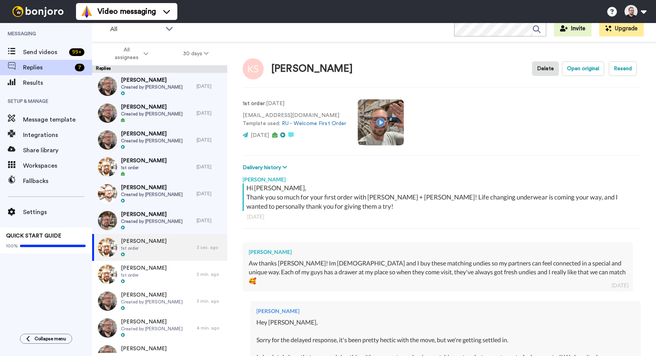
scroll to position [0, 0]
click at [150, 138] on span "Created by [PERSON_NAME]" at bounding box center [152, 141] width 62 height 6
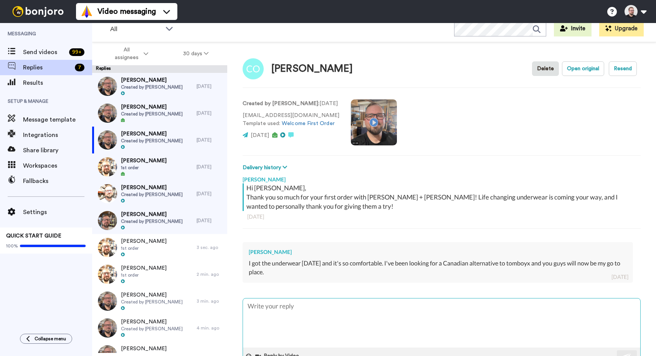
click at [323, 306] on textarea at bounding box center [441, 323] width 397 height 49
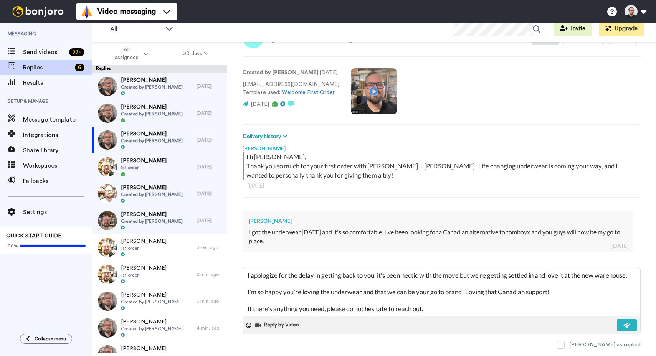
scroll to position [38, 0]
paste textarea "If you have a moment, I would really appreciate it if you could leave us a Goog…"
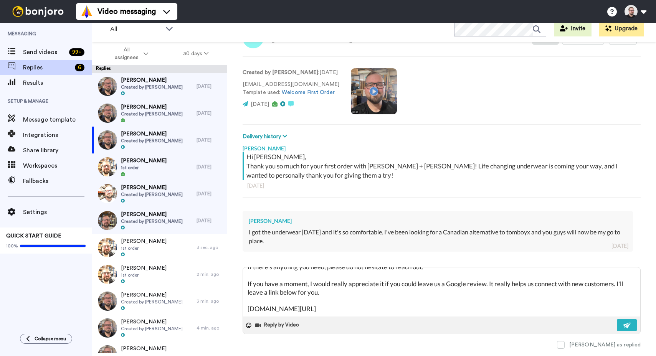
scroll to position [79, 0]
paste textarea "I hope you have a great rest of your week!"
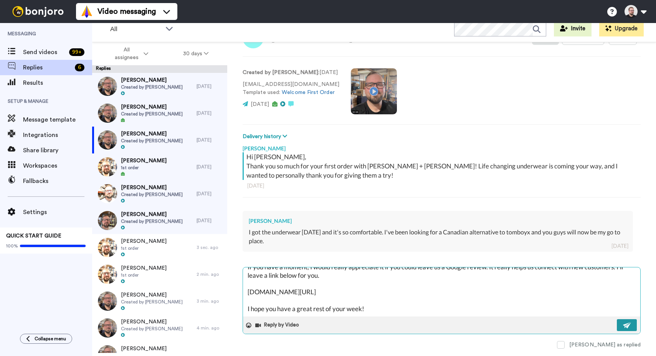
click at [617, 325] on button at bounding box center [627, 325] width 20 height 12
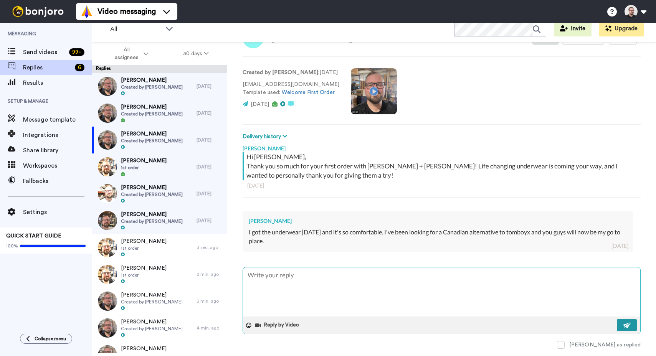
scroll to position [0, 0]
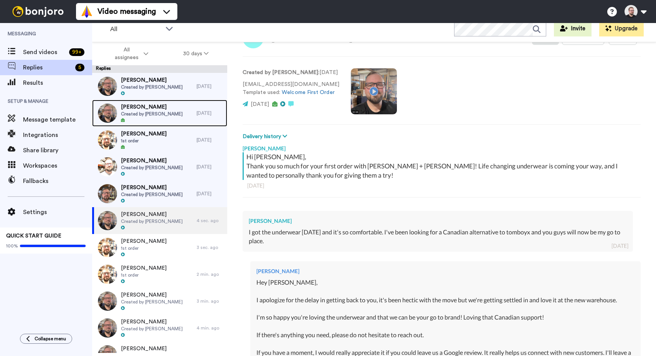
click at [153, 108] on span "[PERSON_NAME]" at bounding box center [152, 107] width 62 height 8
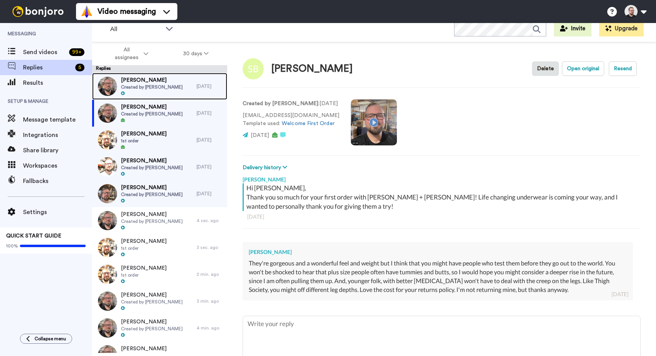
click at [159, 83] on span "[PERSON_NAME]" at bounding box center [152, 80] width 62 height 8
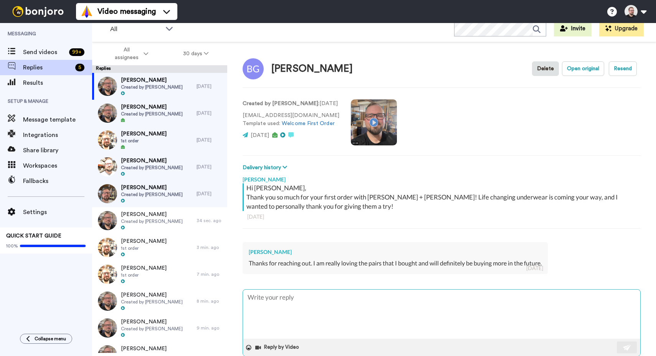
click at [350, 298] on textarea at bounding box center [441, 314] width 397 height 49
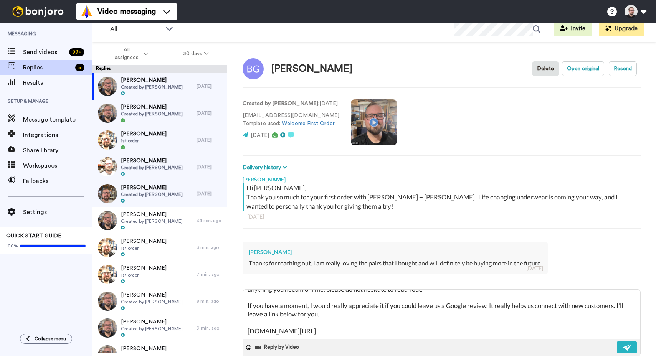
scroll to position [46, 0]
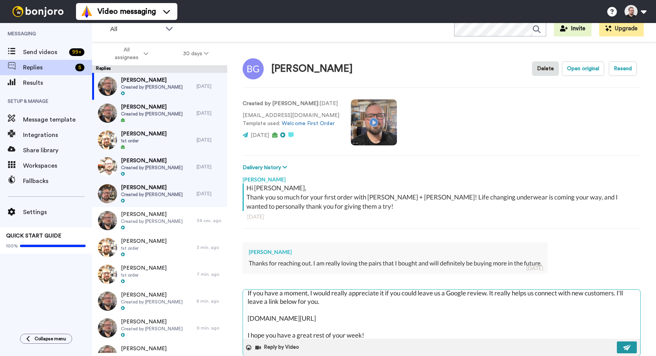
click at [621, 343] on button at bounding box center [627, 348] width 20 height 12
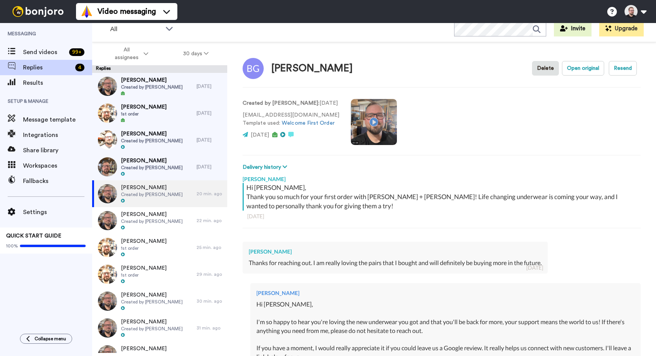
scroll to position [0, 0]
click at [156, 85] on span "Created by [PERSON_NAME]" at bounding box center [152, 87] width 62 height 6
